Goal: Task Accomplishment & Management: Manage account settings

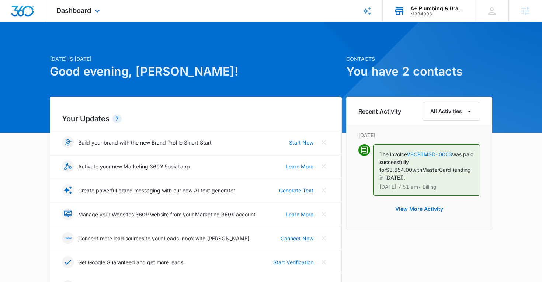
click at [411, 14] on div "M334093" at bounding box center [438, 13] width 54 height 5
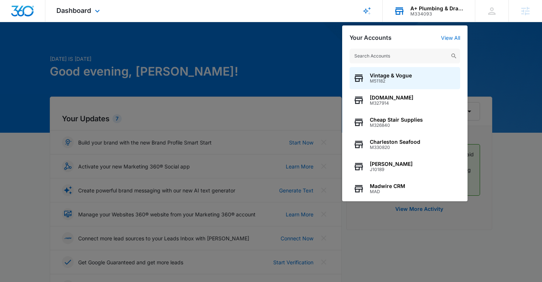
click at [359, 53] on input "text" at bounding box center [405, 56] width 111 height 15
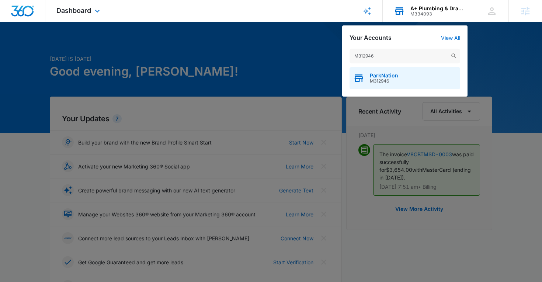
type input "M312946"
click at [375, 79] on span "M312946" at bounding box center [384, 81] width 28 height 5
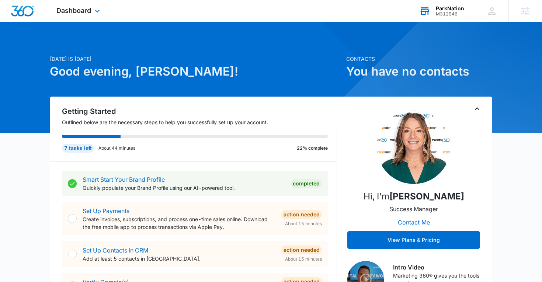
click at [80, 6] on div "Dashboard Apps Reputation Websites Forms CRM Email Social Shop Content Ads Inte…" at bounding box center [79, 11] width 68 height 22
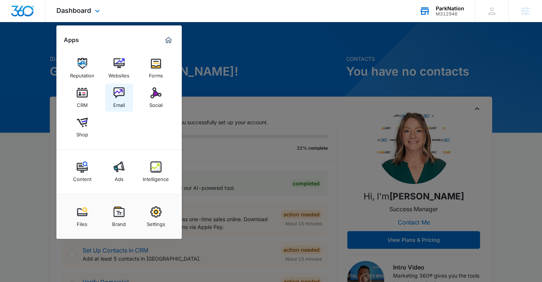
click at [120, 88] on img at bounding box center [119, 92] width 11 height 11
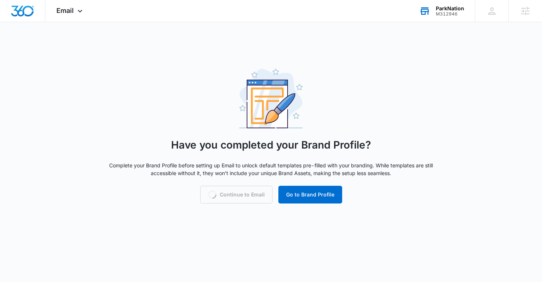
click at [231, 194] on div "Loading Continue to Email Go to Brand Profile" at bounding box center [271, 195] width 142 height 18
click at [231, 194] on button "Continue to Email" at bounding box center [236, 195] width 61 height 18
click at [69, 18] on div "Email Apps Reputation Websites Forms CRM Email Social Shop Content Ads Intellig…" at bounding box center [70, 11] width 50 height 22
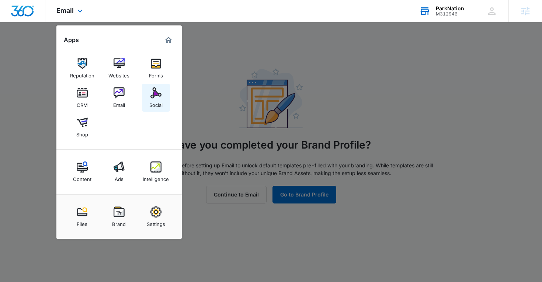
click at [154, 100] on div "Social" at bounding box center [155, 104] width 13 height 10
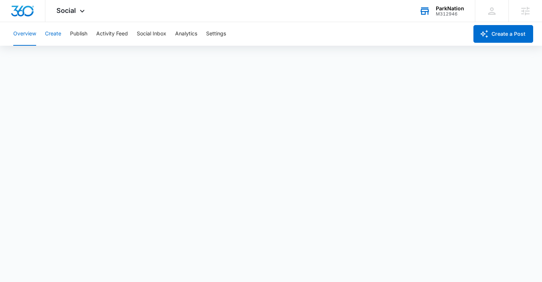
click at [56, 41] on button "Create" at bounding box center [53, 34] width 16 height 24
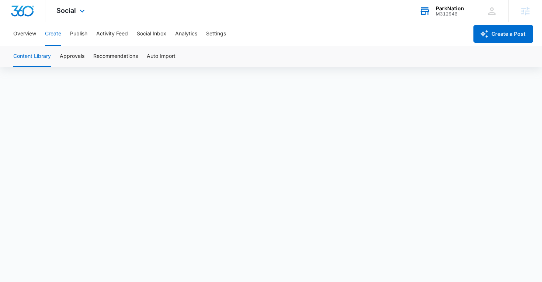
click at [73, 15] on div "Social Apps Reputation Websites Forms CRM Email Social Shop Content Ads Intelli…" at bounding box center [71, 11] width 52 height 22
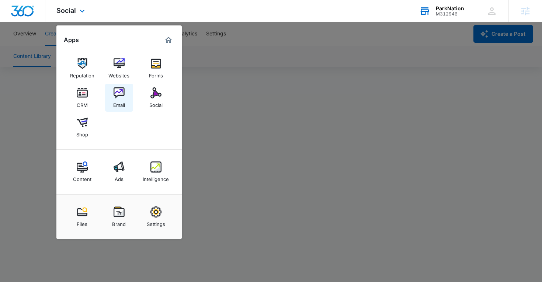
click at [119, 104] on div "Email" at bounding box center [119, 104] width 12 height 10
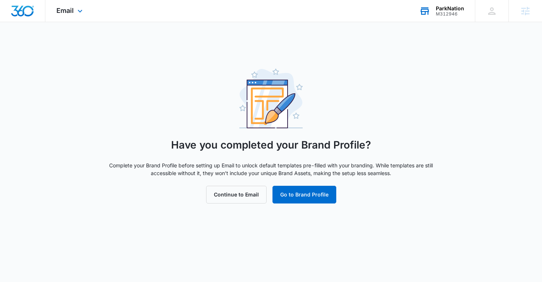
click at [67, 15] on div "Email Apps Reputation Websites Forms CRM Email Social Shop Content Ads Intellig…" at bounding box center [70, 11] width 50 height 22
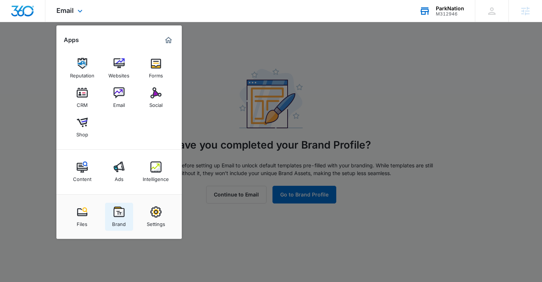
click at [115, 219] on div "Brand" at bounding box center [119, 223] width 14 height 10
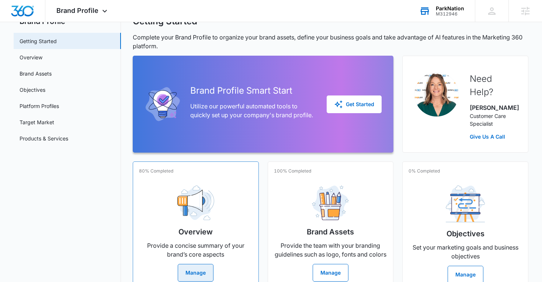
scroll to position [38, 0]
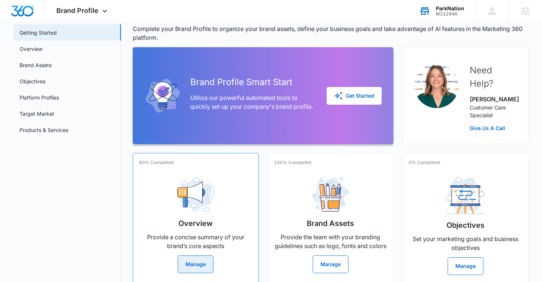
click at [193, 233] on p "Provide a concise summary of your brand’s core aspects" at bounding box center [196, 242] width 114 height 18
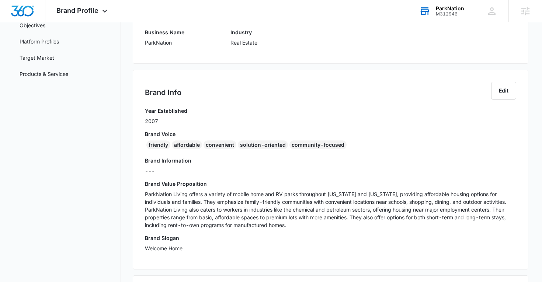
scroll to position [110, 0]
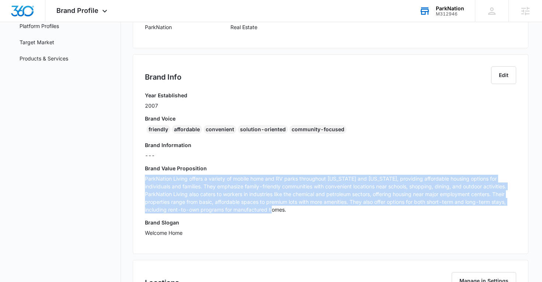
drag, startPoint x: 145, startPoint y: 180, endPoint x: 269, endPoint y: 210, distance: 127.4
click at [269, 210] on p "ParkNation Living offers a variety of mobile home and RV parks throughout [US_S…" at bounding box center [331, 194] width 372 height 39
copy p "ParkNation Living offers a variety of mobile home and RV parks throughout [US_S…"
